Goal: Find contact information: Find contact information

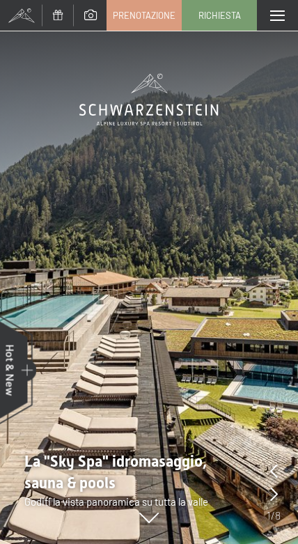
click at [275, 12] on span at bounding box center [277, 15] width 15 height 10
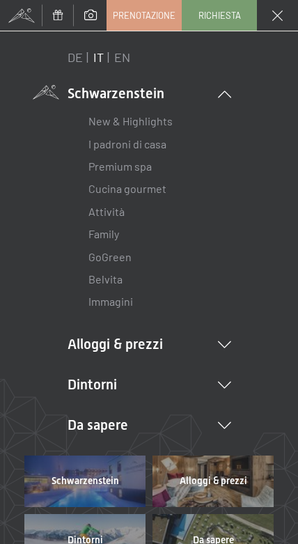
click at [140, 168] on link "Premium spa" at bounding box center [119, 166] width 63 height 13
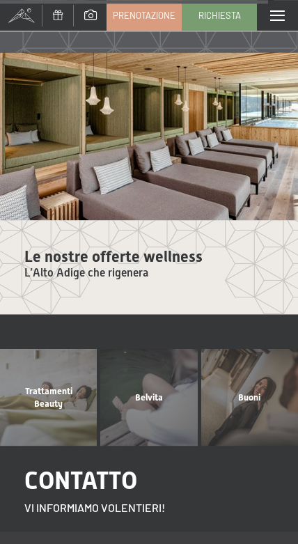
scroll to position [5073, 0]
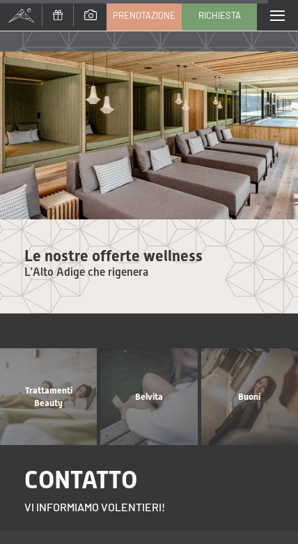
click at [47, 353] on div "Trattamenti Beauty mostra altro" at bounding box center [49, 396] width 100 height 97
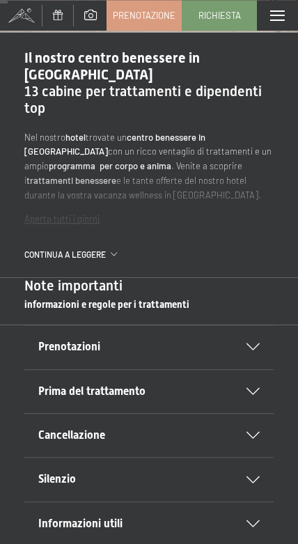
scroll to position [301, 0]
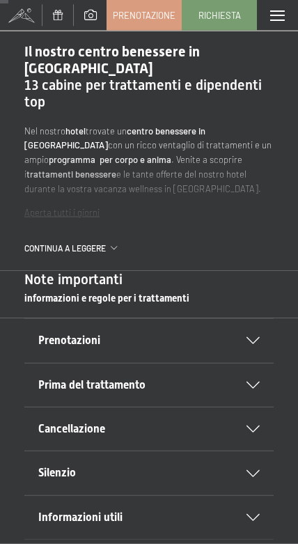
click at [248, 340] on icon at bounding box center [253, 340] width 13 height 7
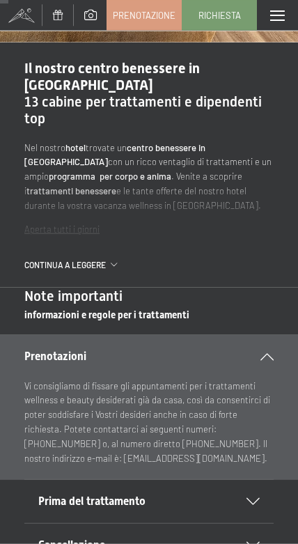
click at [268, 360] on icon at bounding box center [267, 356] width 13 height 7
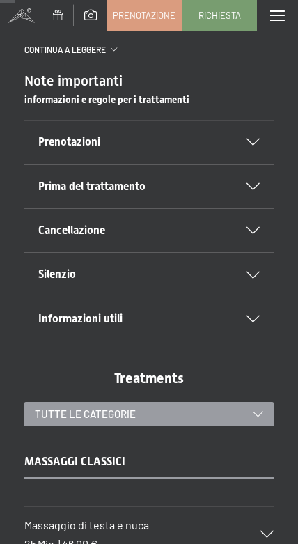
scroll to position [516, 0]
click at [249, 316] on icon at bounding box center [253, 319] width 13 height 7
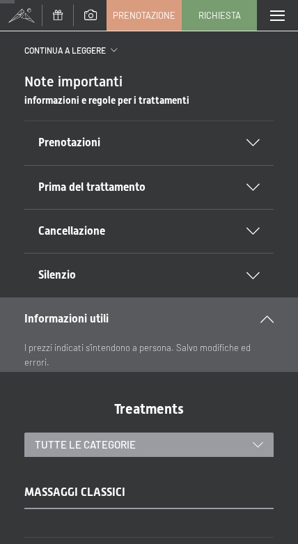
click at [264, 310] on div "Informazioni utili" at bounding box center [148, 319] width 249 height 43
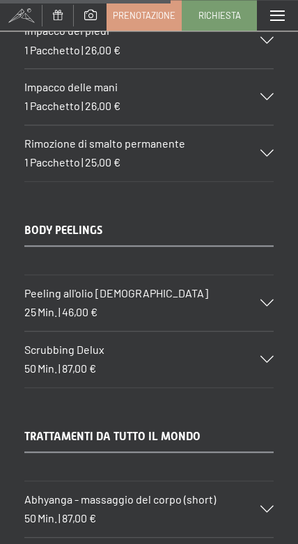
scroll to position [6112, 0]
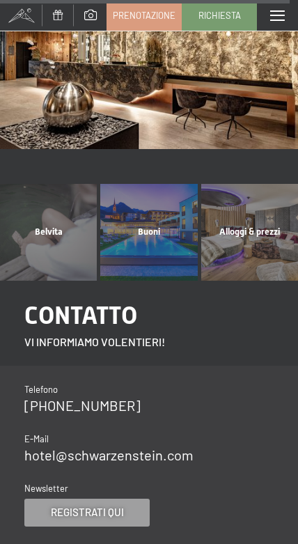
scroll to position [10460, 0]
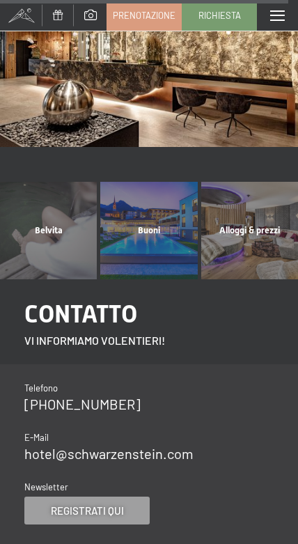
click at [92, 396] on link "[PHONE_NUMBER]" at bounding box center [82, 404] width 116 height 17
